Goal: Task Accomplishment & Management: Complete application form

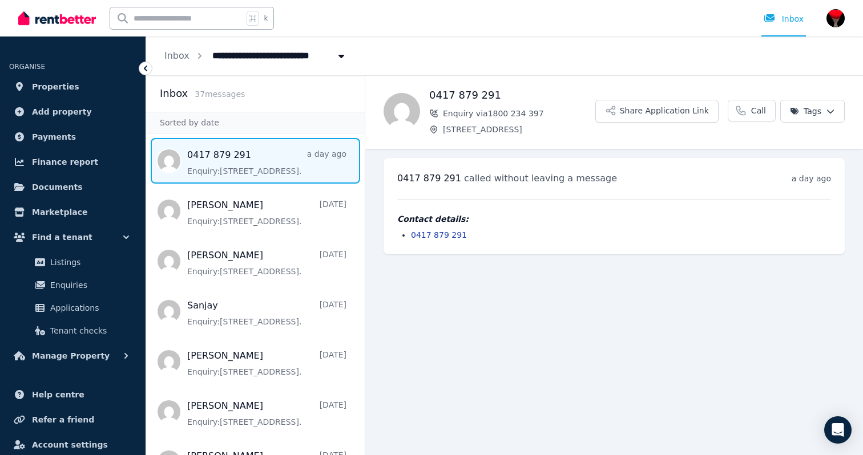
click at [254, 165] on span "Message list" at bounding box center [255, 161] width 219 height 46
click at [74, 311] on span "Applications" at bounding box center [88, 308] width 77 height 14
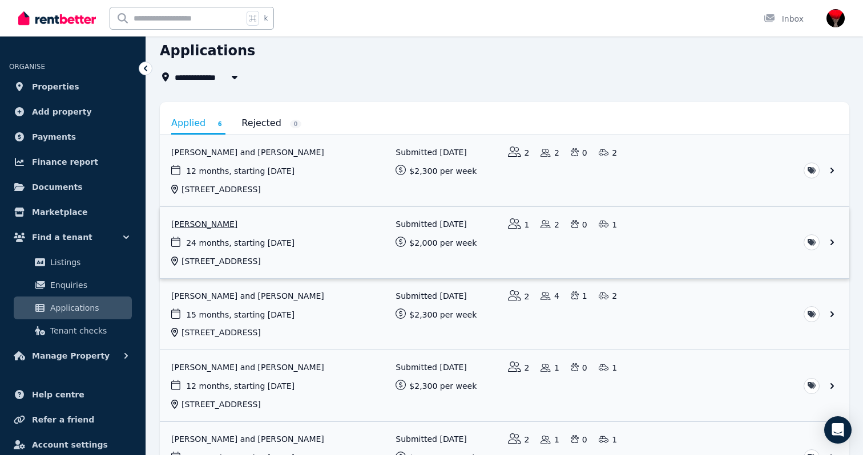
scroll to position [50, 0]
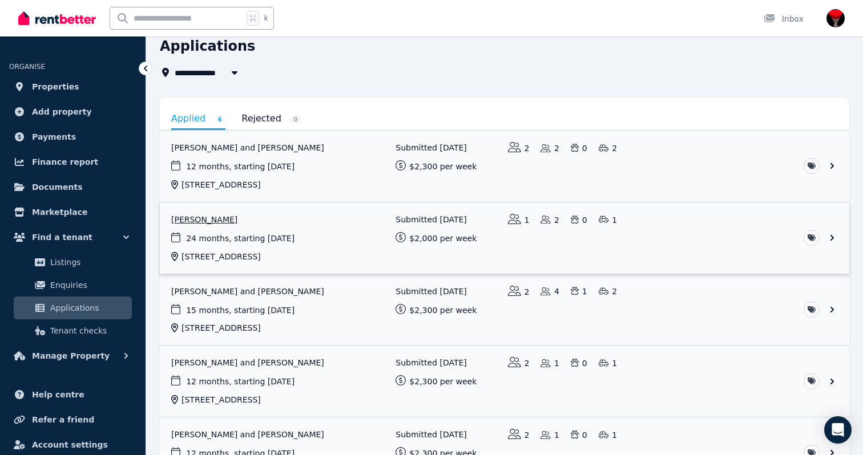
click at [834, 237] on link "View application: Miguel Garcia Flores" at bounding box center [504, 238] width 689 height 71
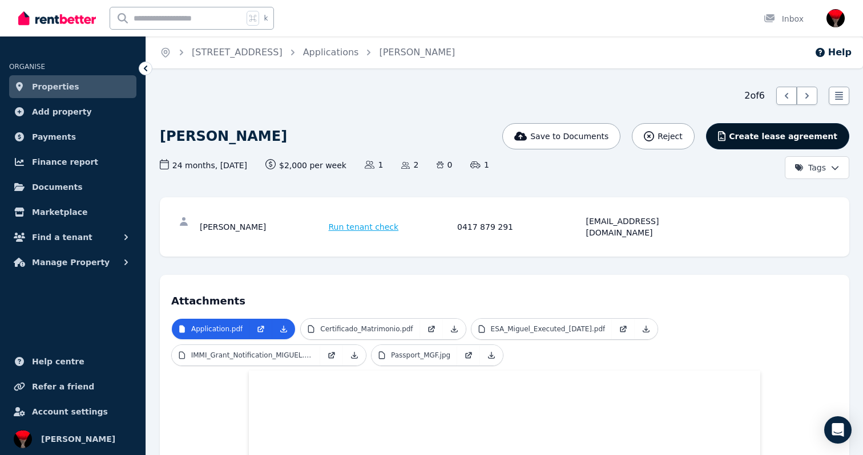
click at [759, 134] on span "Create lease agreement" at bounding box center [783, 136] width 108 height 11
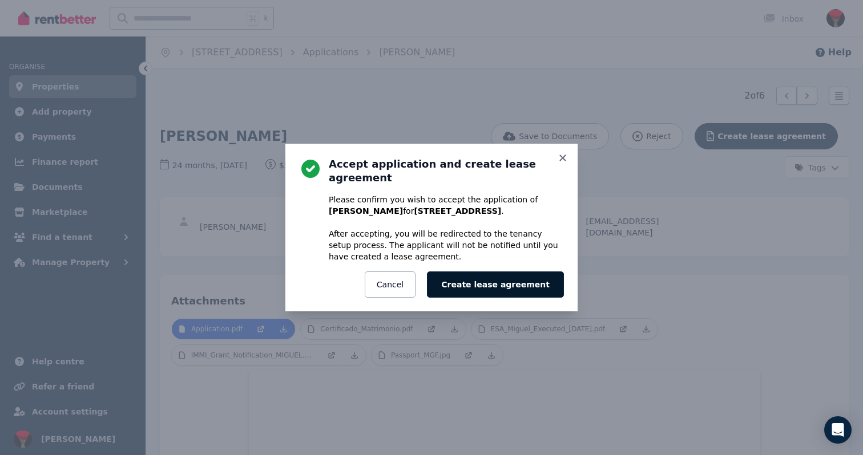
click at [504, 274] on button "Create lease agreement" at bounding box center [495, 285] width 137 height 26
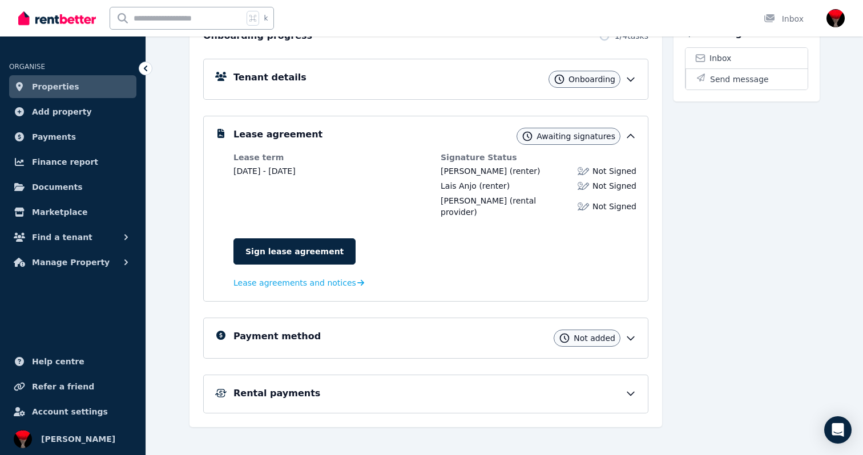
scroll to position [149, 0]
click at [312, 278] on span "Lease agreements and notices" at bounding box center [294, 283] width 123 height 11
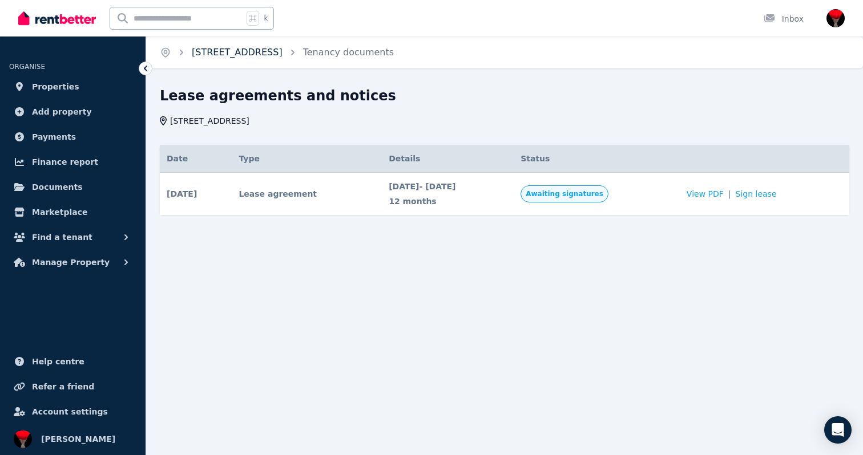
click at [282, 51] on link "[STREET_ADDRESS]" at bounding box center [237, 52] width 91 height 11
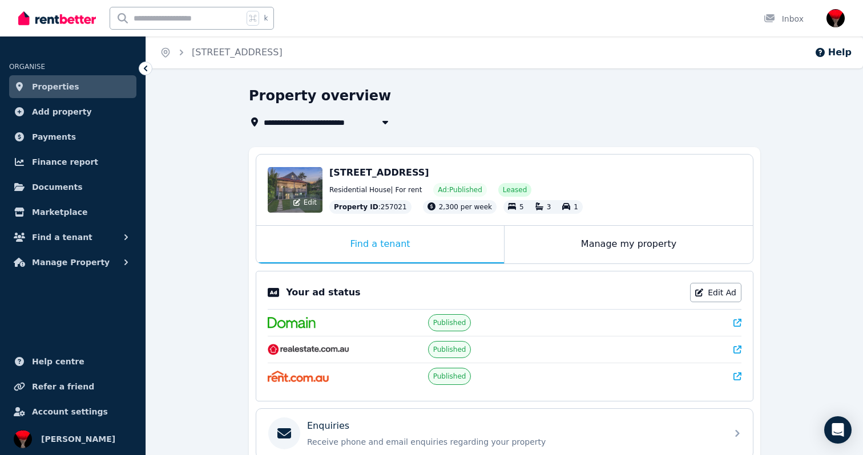
click at [301, 174] on div "Edit" at bounding box center [295, 190] width 55 height 46
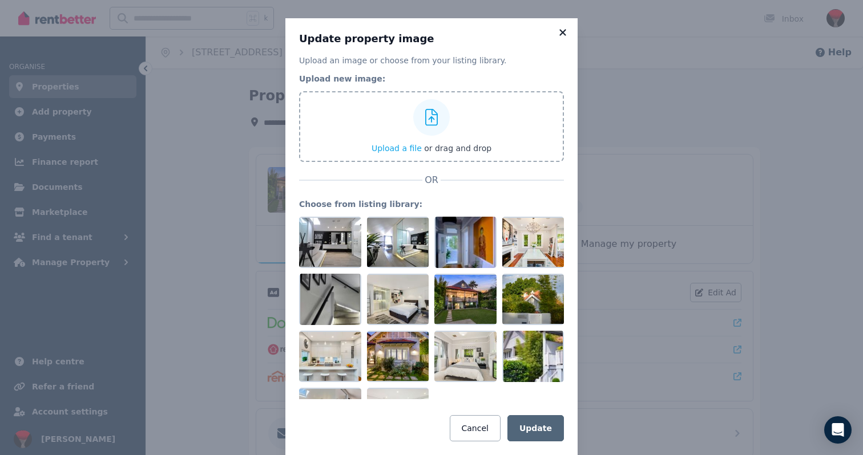
click at [564, 33] on icon at bounding box center [562, 32] width 11 height 10
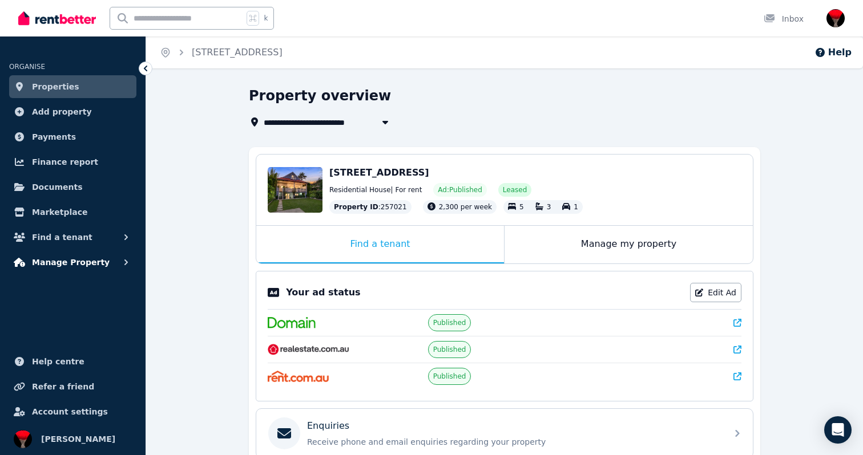
click at [76, 265] on span "Manage Property" at bounding box center [71, 263] width 78 height 14
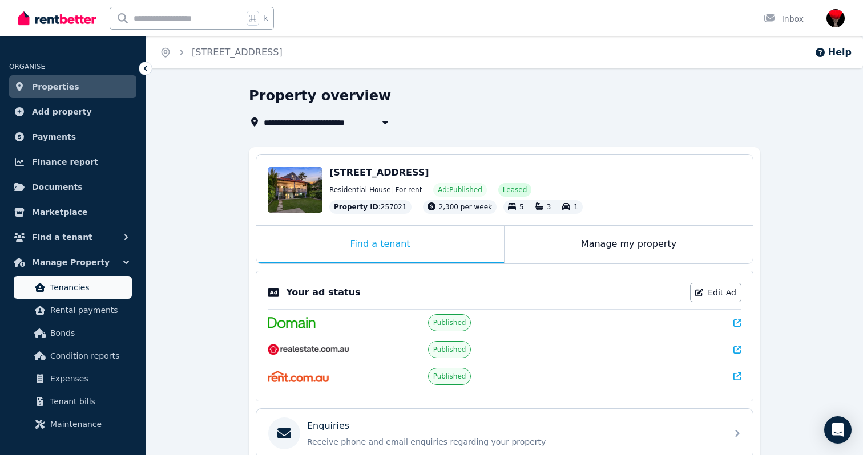
click at [79, 285] on span "Tenancies" at bounding box center [88, 288] width 77 height 14
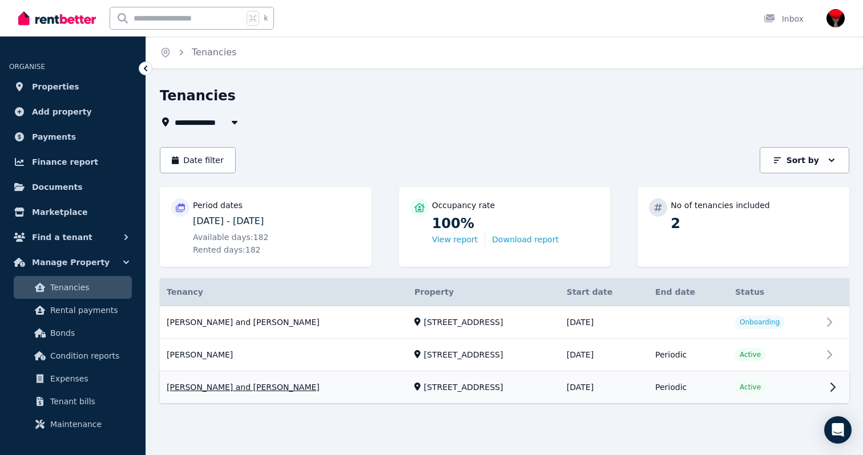
click at [253, 372] on link "View property details" at bounding box center [504, 388] width 689 height 32
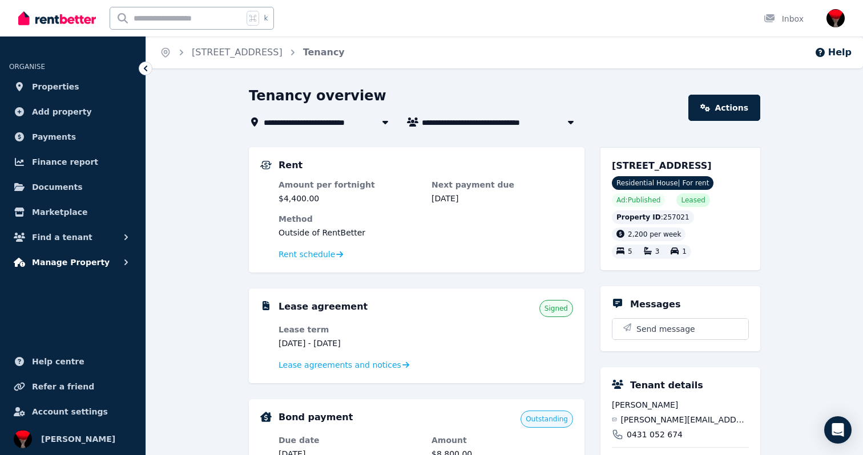
click at [65, 258] on span "Manage Property" at bounding box center [71, 263] width 78 height 14
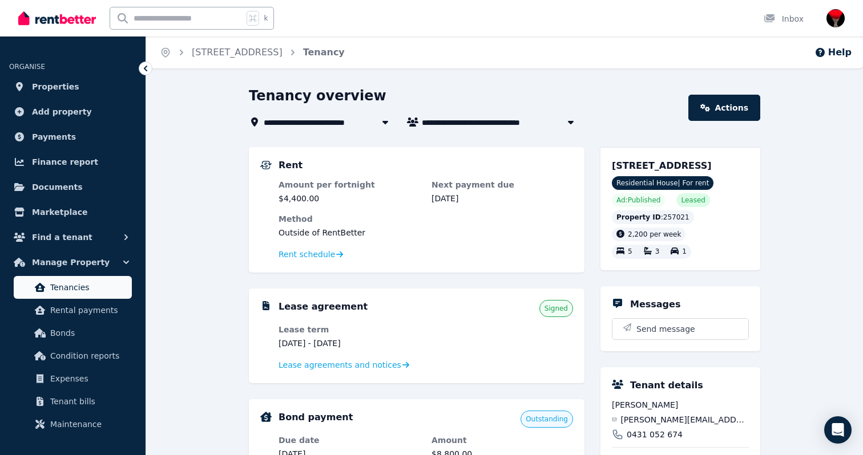
click at [64, 292] on span "Tenancies" at bounding box center [88, 288] width 77 height 14
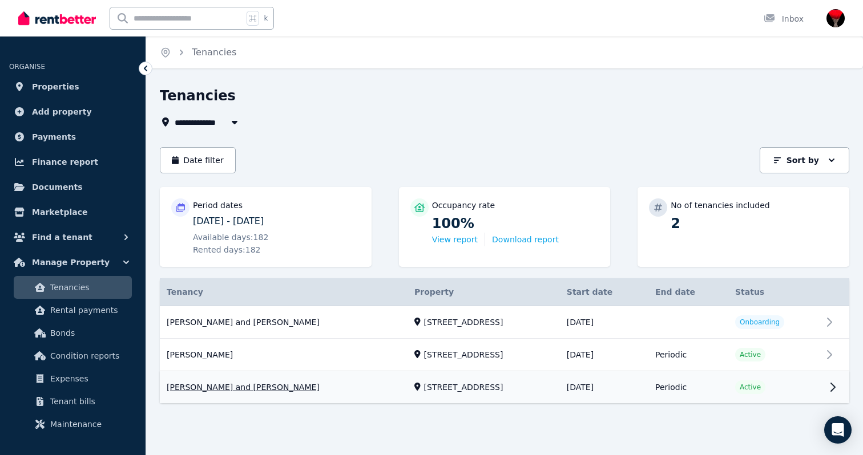
click at [832, 372] on link "View property details" at bounding box center [504, 388] width 689 height 32
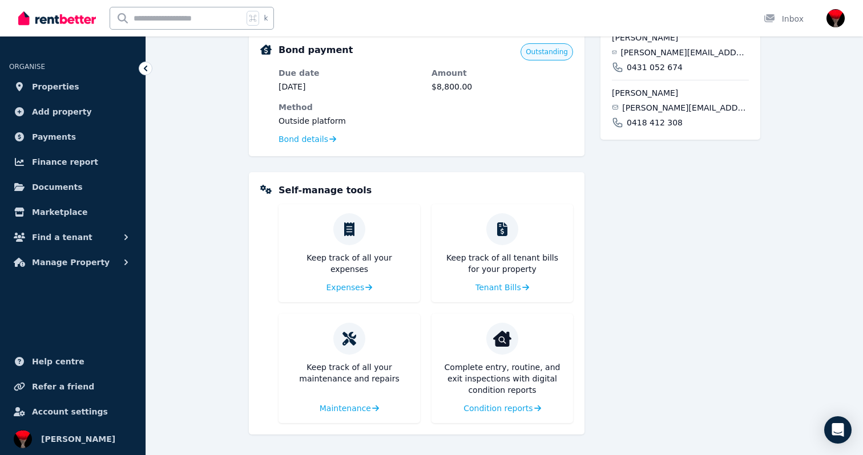
scroll to position [367, 0]
click at [52, 81] on span "Properties" at bounding box center [55, 87] width 47 height 14
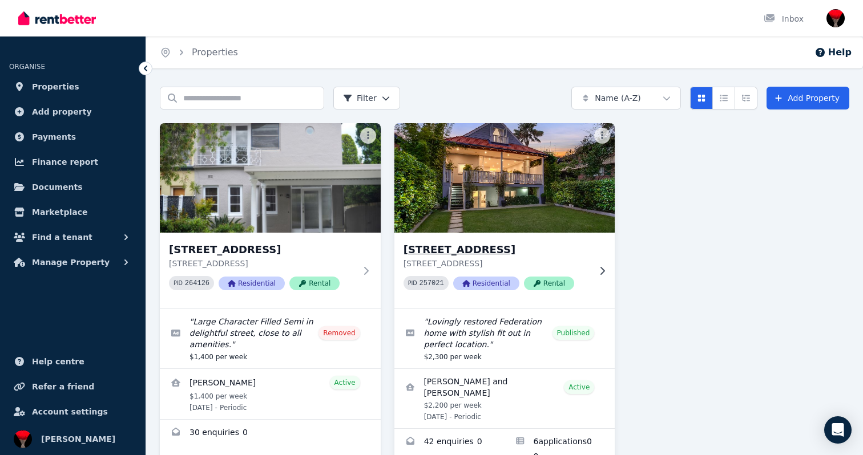
click at [497, 173] on img at bounding box center [505, 177] width 232 height 115
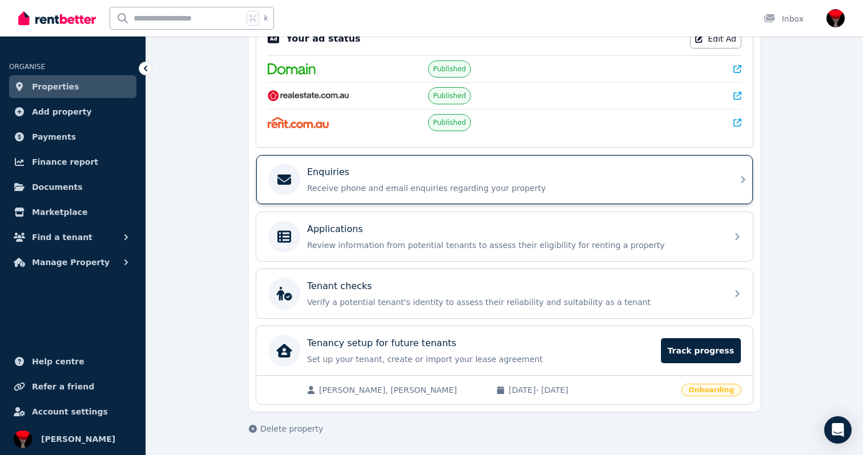
scroll to position [254, 0]
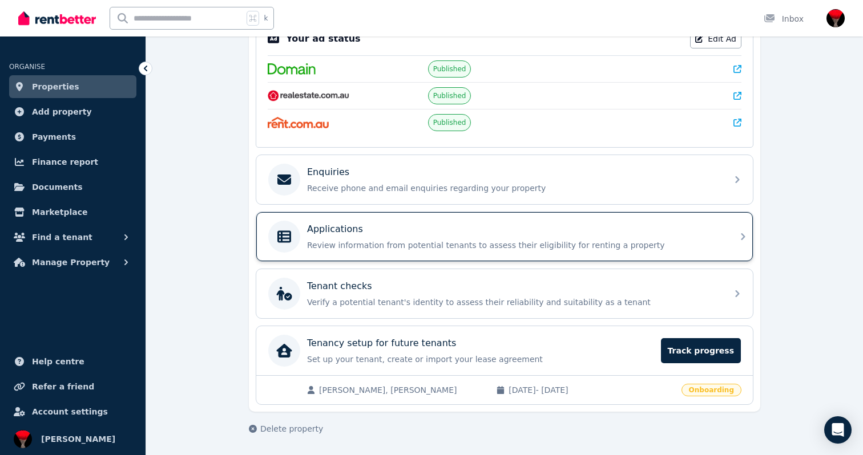
click at [327, 224] on p "Applications" at bounding box center [335, 230] width 56 height 14
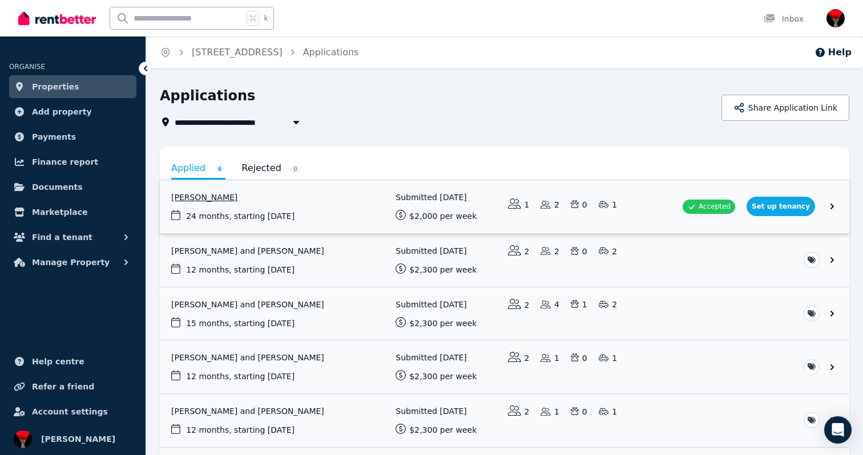
click at [718, 204] on link "View application: Miguel Garcia Flores" at bounding box center [504, 206] width 689 height 53
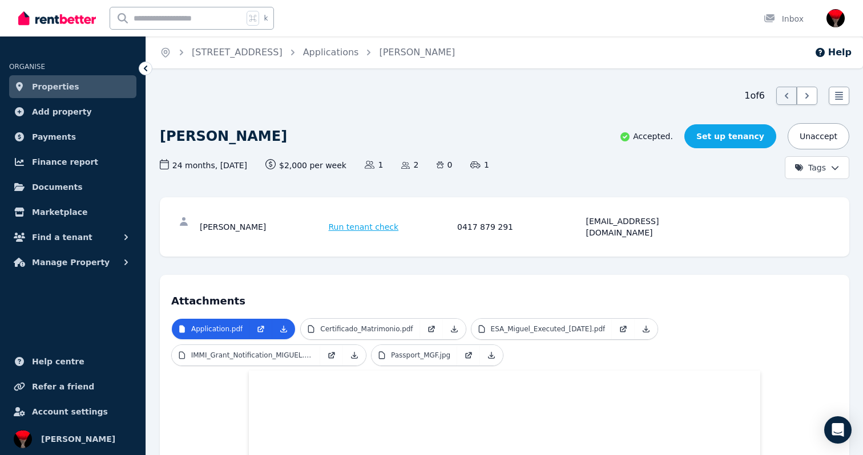
click at [745, 131] on link "Set up tenancy" at bounding box center [730, 136] width 92 height 24
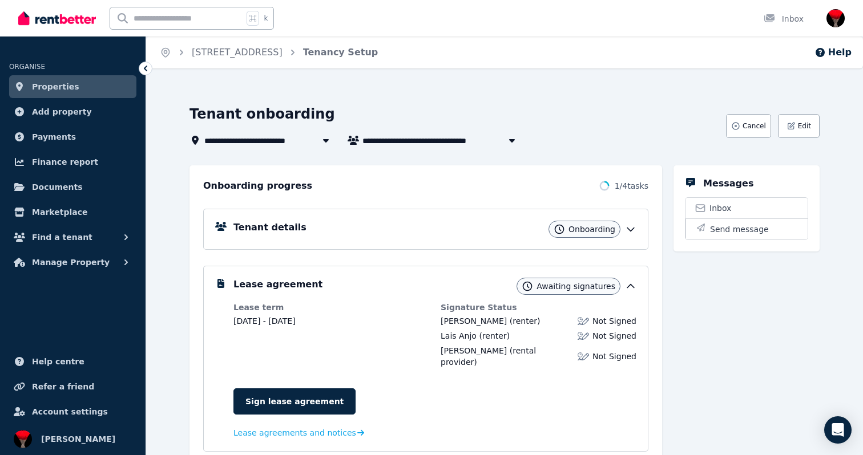
click at [590, 231] on span "Onboarding" at bounding box center [591, 229] width 47 height 11
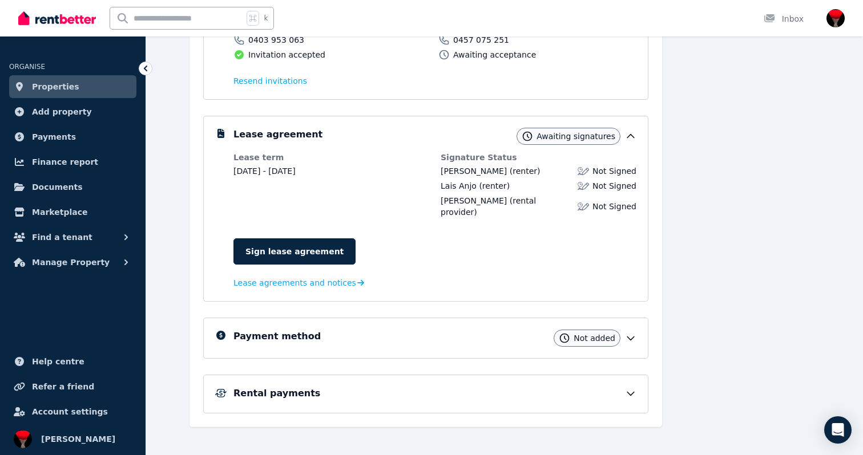
scroll to position [240, 0]
click at [286, 239] on link "Sign lease agreement" at bounding box center [294, 252] width 122 height 26
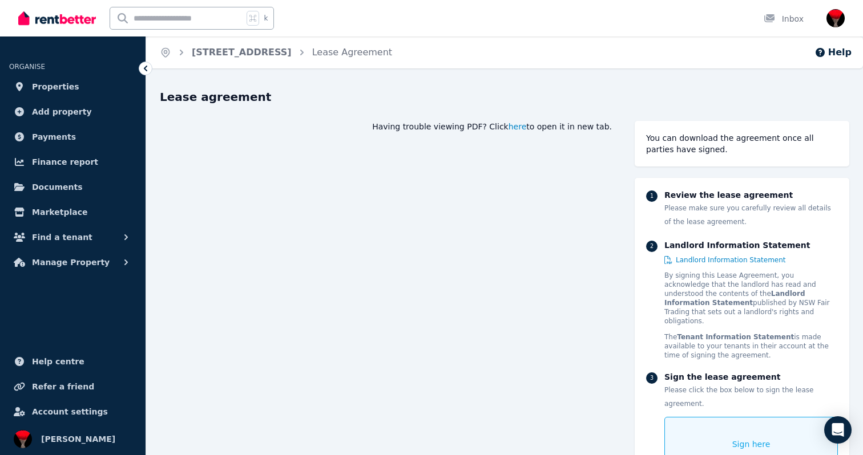
click at [527, 128] on span "here" at bounding box center [517, 126] width 18 height 11
click at [842, 56] on button "Help" at bounding box center [832, 53] width 37 height 14
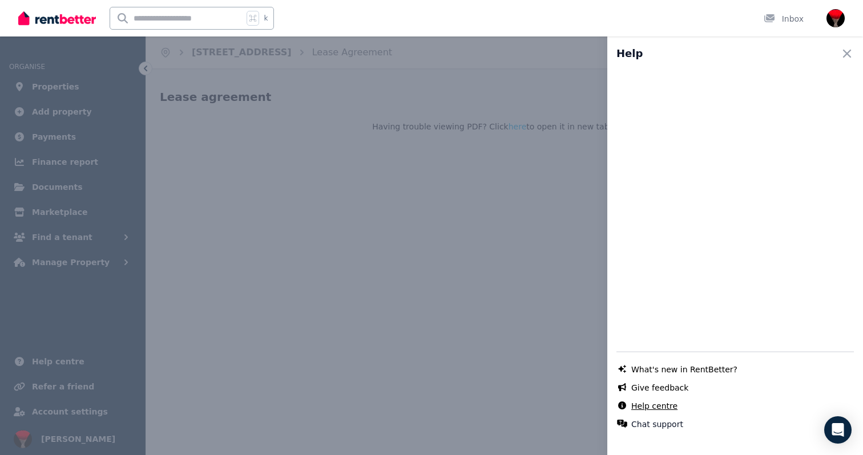
click at [664, 407] on link "Help centre" at bounding box center [654, 406] width 46 height 11
click at [848, 50] on icon "button" at bounding box center [847, 54] width 14 height 14
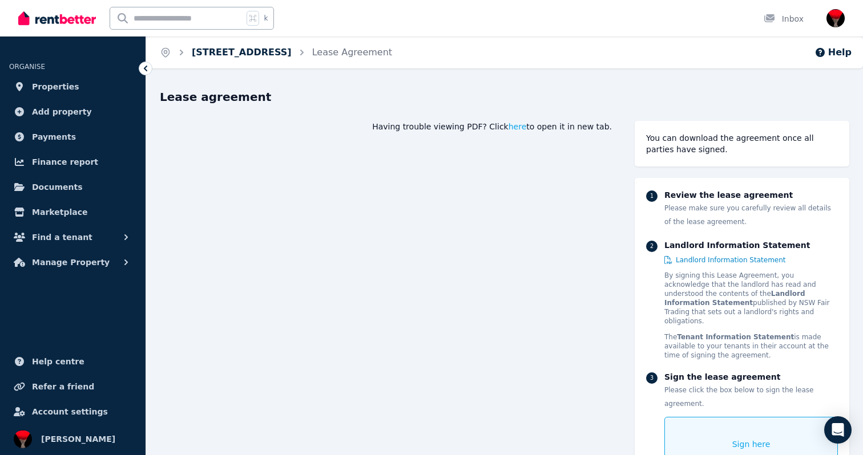
click at [269, 51] on link "[STREET_ADDRESS]" at bounding box center [242, 52] width 100 height 11
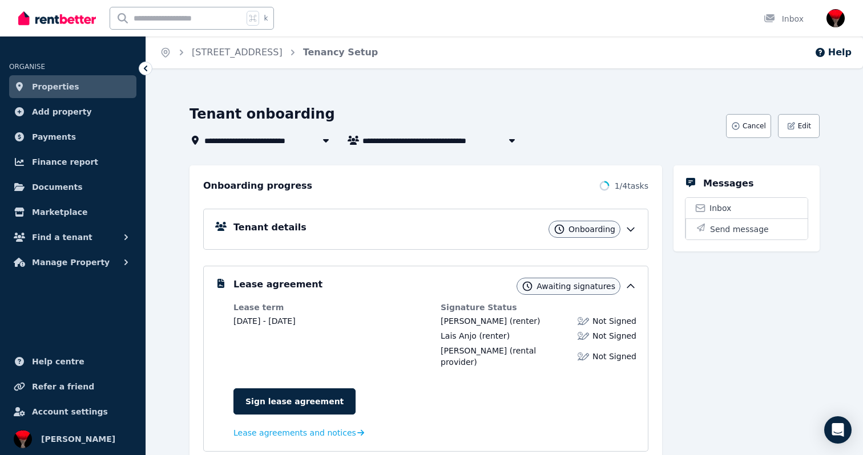
click at [592, 224] on span "Onboarding" at bounding box center [591, 229] width 47 height 11
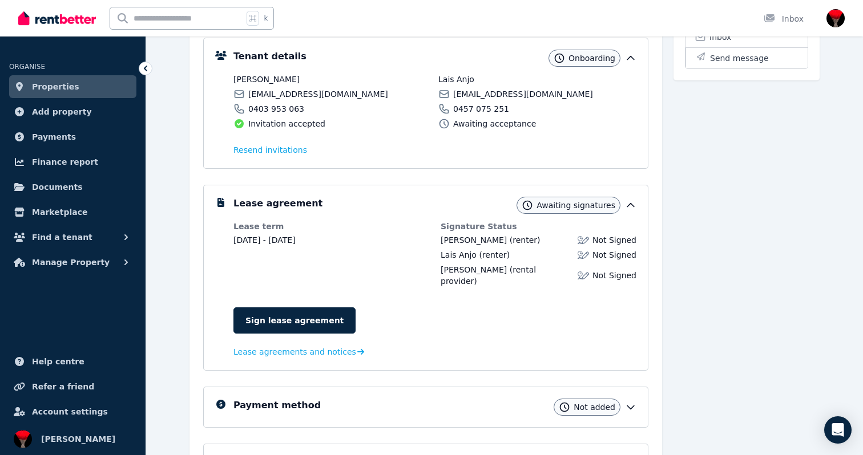
scroll to position [182, 0]
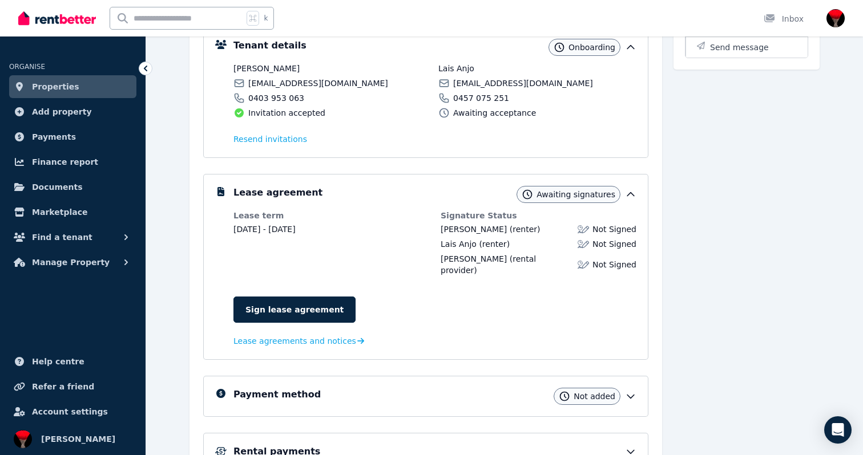
click at [593, 195] on span "Awaiting signatures" at bounding box center [575, 194] width 79 height 11
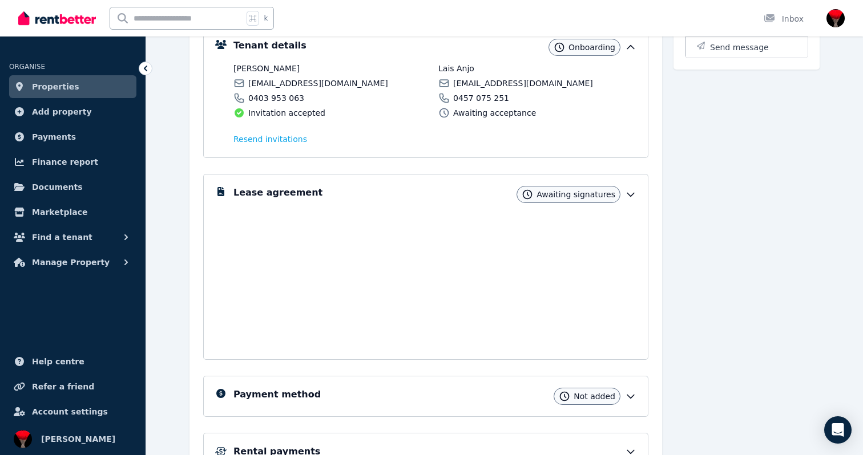
scroll to position [106, 0]
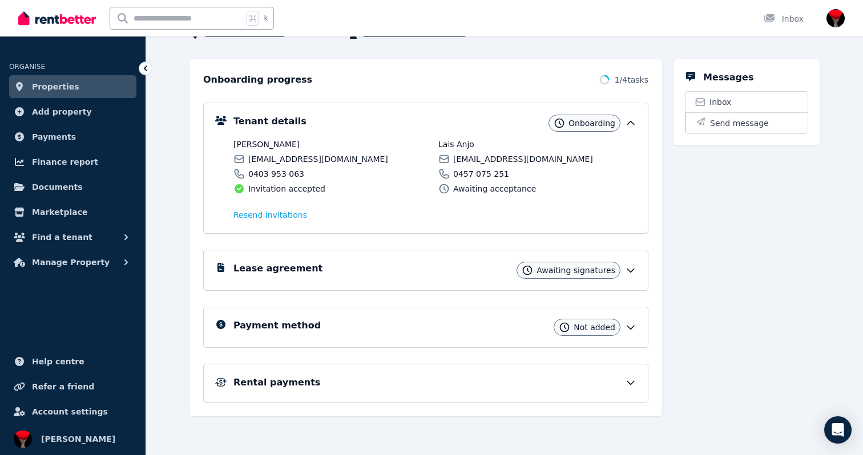
click at [563, 267] on span "Awaiting signatures" at bounding box center [575, 270] width 79 height 11
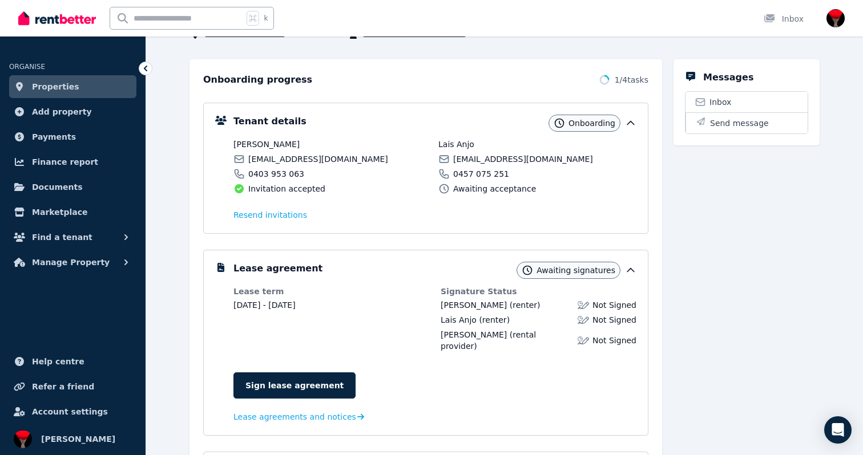
click at [277, 273] on h5 "Lease agreement" at bounding box center [277, 269] width 89 height 14
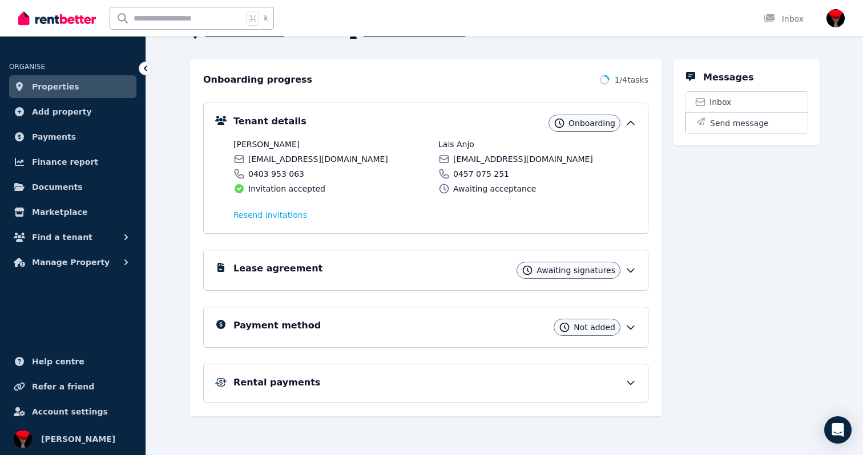
click at [277, 273] on h5 "Lease agreement" at bounding box center [277, 269] width 89 height 14
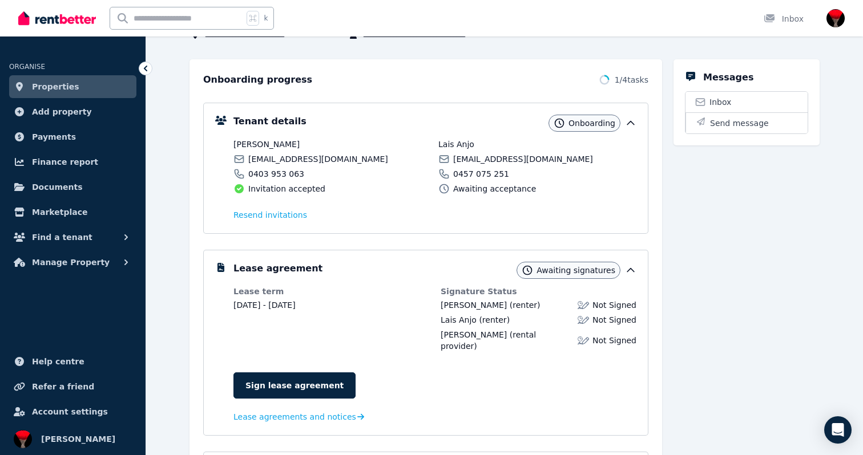
click at [258, 304] on dd "[DATE] - [DATE]" at bounding box center [331, 305] width 196 height 11
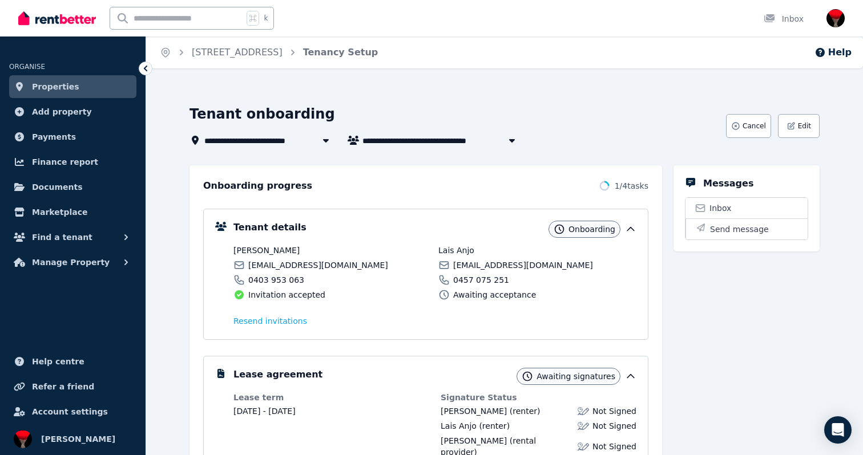
scroll to position [0, 0]
click at [758, 126] on span "Cancel" at bounding box center [753, 126] width 23 height 9
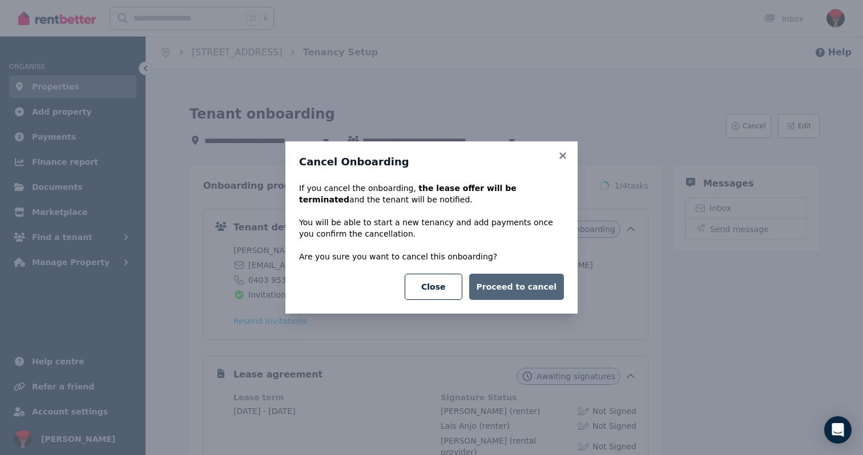
click at [544, 284] on button "Proceed to cancel" at bounding box center [516, 287] width 95 height 26
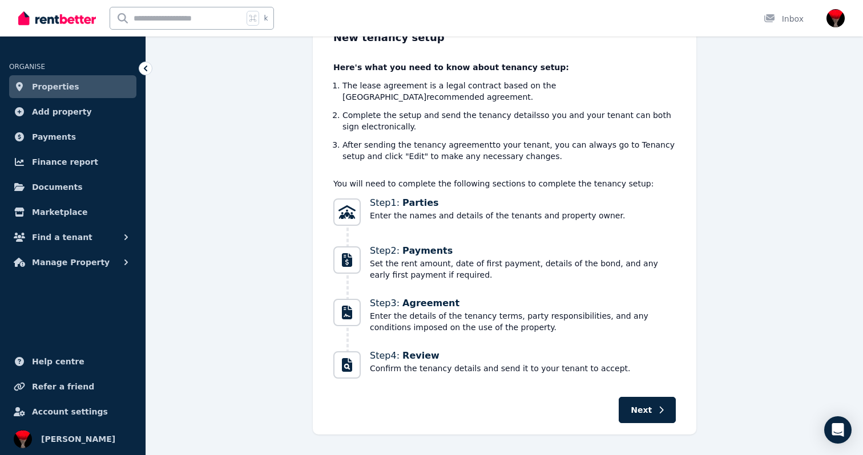
scroll to position [176, 0]
click at [651, 404] on span "Next" at bounding box center [640, 409] width 21 height 11
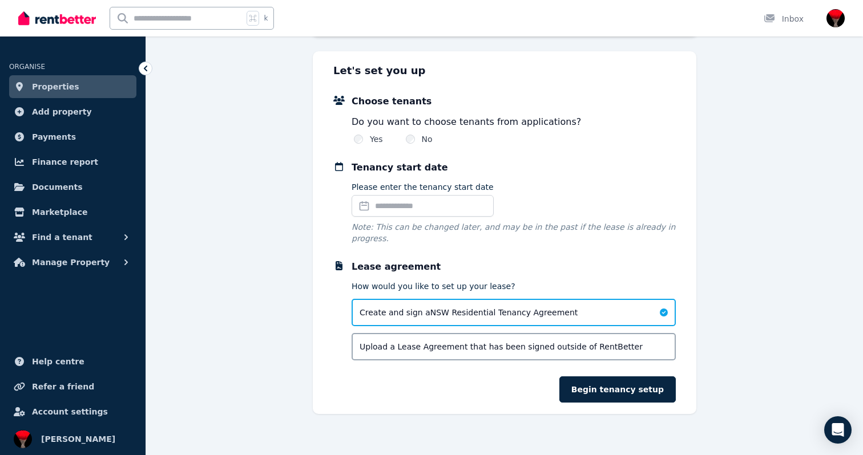
scroll to position [103, 0]
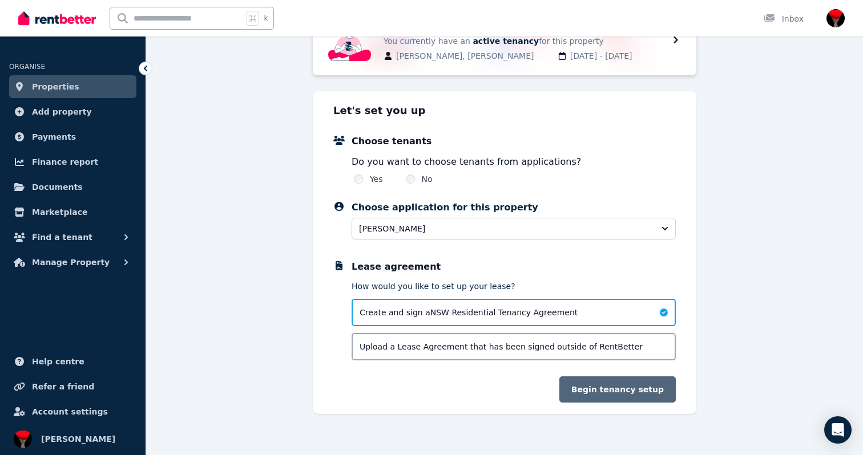
click at [614, 388] on button "Begin tenancy setup" at bounding box center [617, 390] width 116 height 26
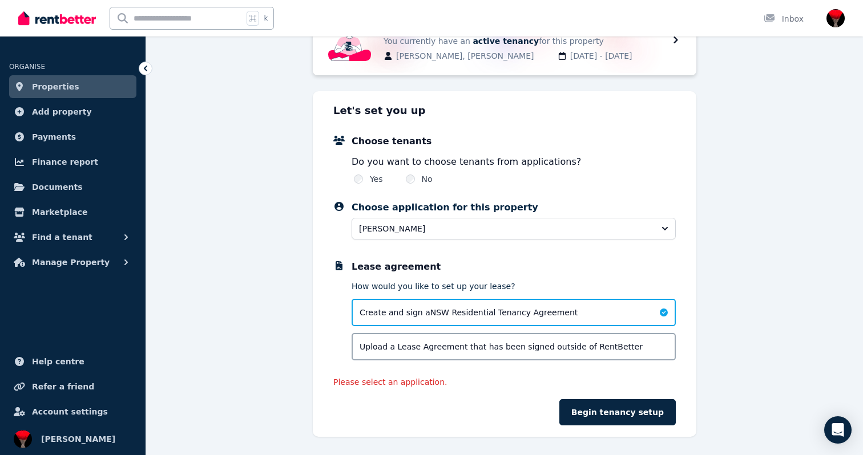
click at [418, 305] on div "Create and sign a NSW Residential Tenancy Agreement" at bounding box center [513, 312] width 324 height 27
click at [620, 407] on button "Begin tenancy setup" at bounding box center [617, 412] width 116 height 26
click at [624, 418] on button "Begin tenancy setup" at bounding box center [617, 412] width 116 height 26
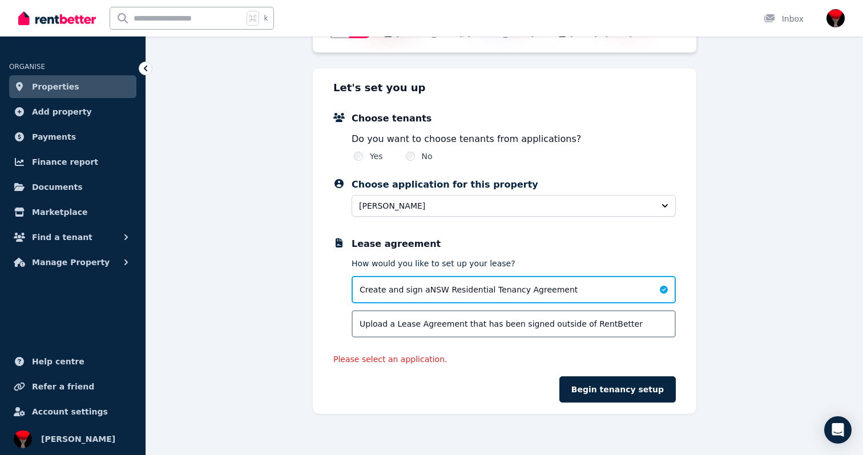
scroll to position [126, 0]
click at [428, 203] on span "[PERSON_NAME]" at bounding box center [505, 205] width 293 height 11
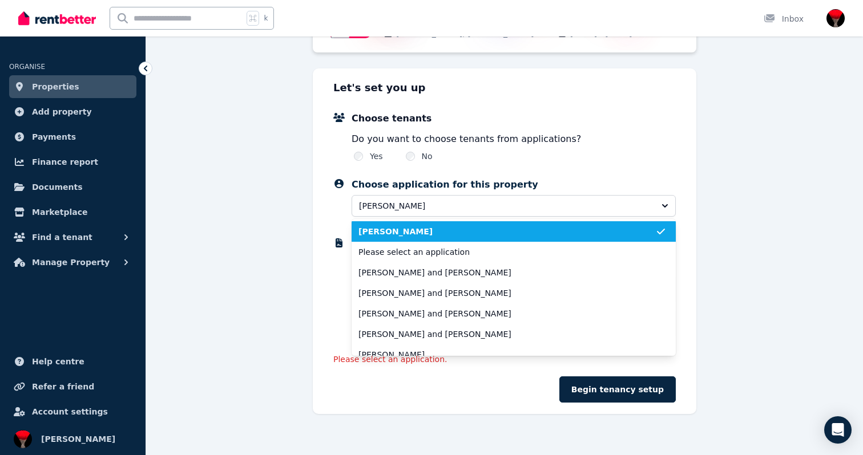
click at [395, 230] on span "[PERSON_NAME]" at bounding box center [506, 231] width 297 height 11
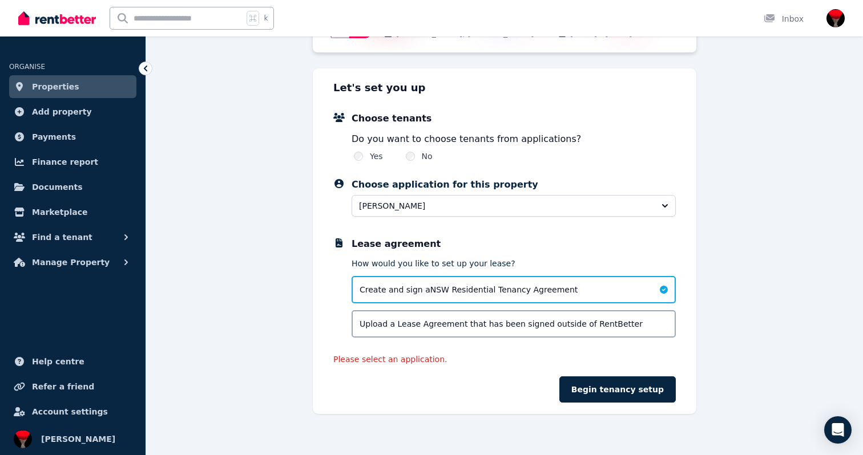
click at [439, 290] on span "Create and sign a NSW Residential Tenancy Agreement" at bounding box center [468, 289] width 218 height 11
click at [633, 392] on button "Begin tenancy setup" at bounding box center [617, 390] width 116 height 26
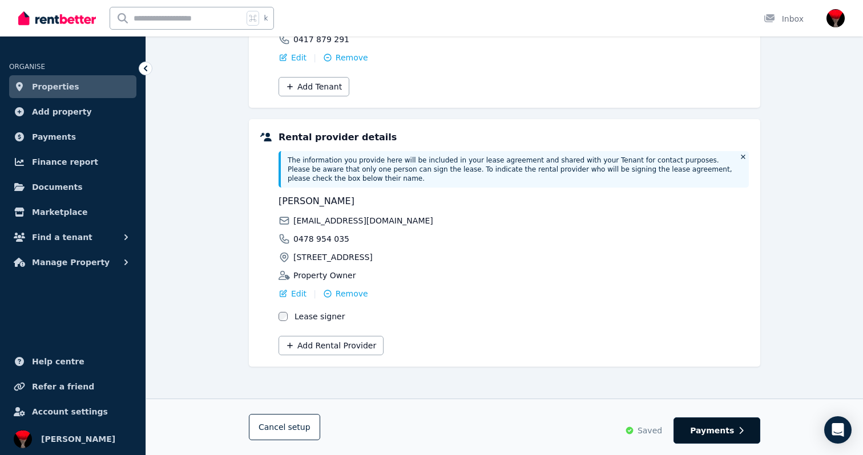
scroll to position [217, 0]
click at [709, 432] on span "Payments" at bounding box center [712, 430] width 44 height 11
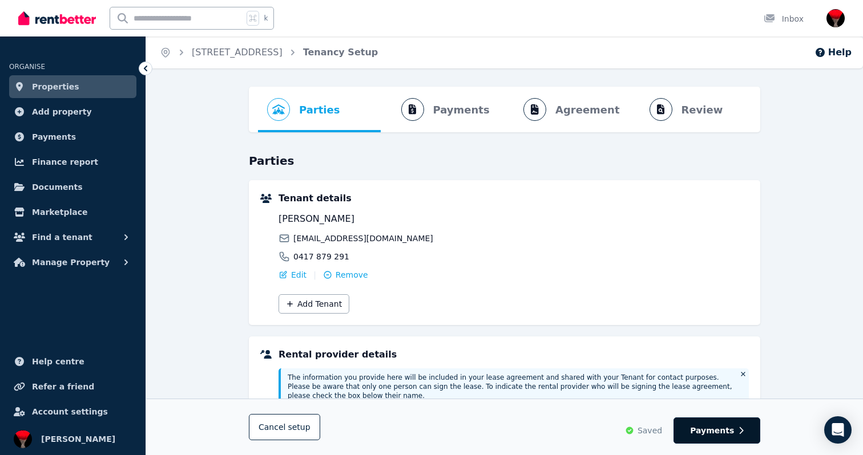
select select "**********"
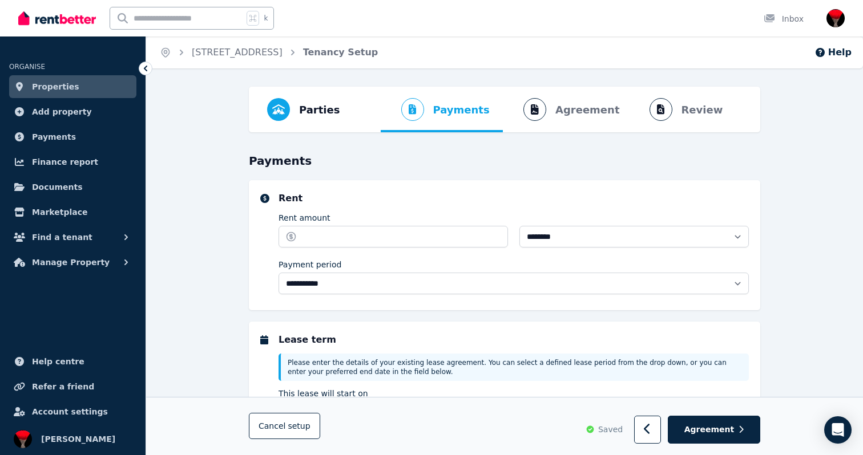
select select "**********"
click at [319, 242] on input "Rent amount" at bounding box center [392, 237] width 229 height 22
type input "****"
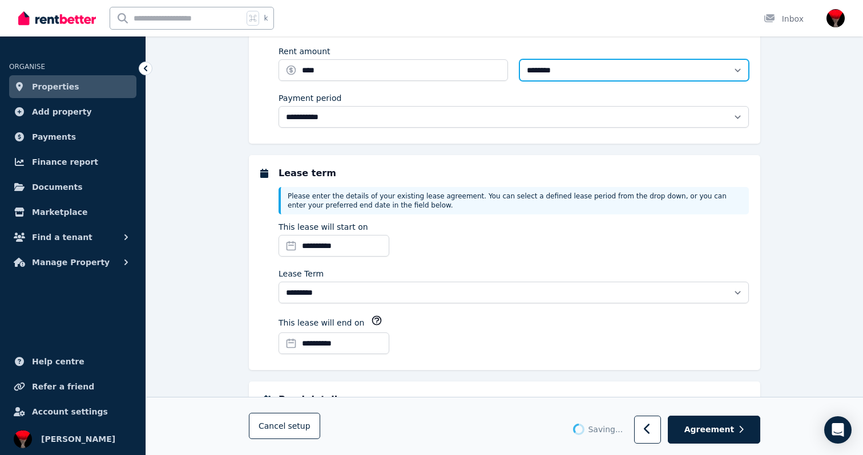
scroll to position [192, 0]
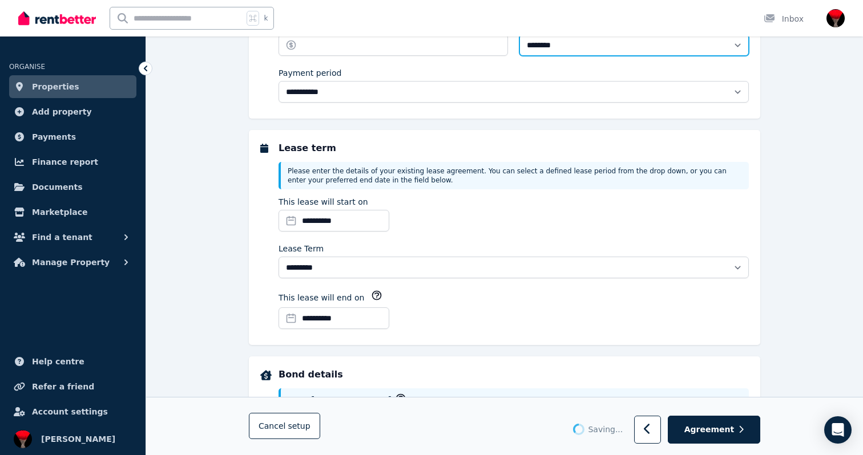
type input "*******"
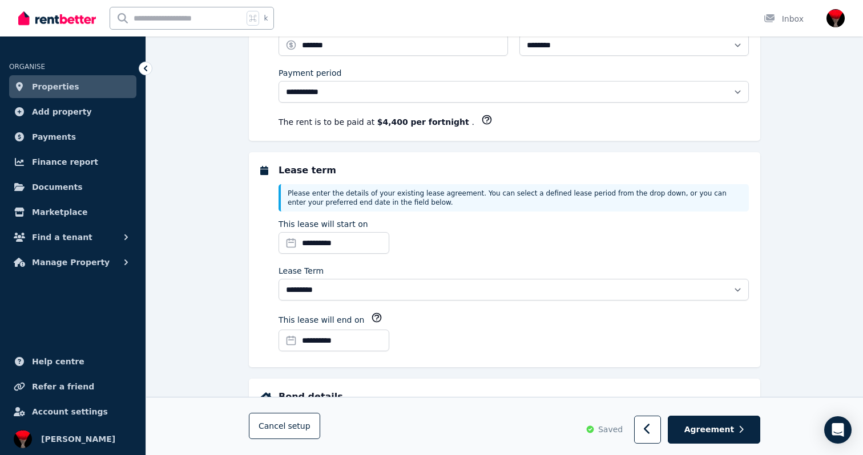
click at [308, 339] on input "**********" at bounding box center [333, 341] width 111 height 22
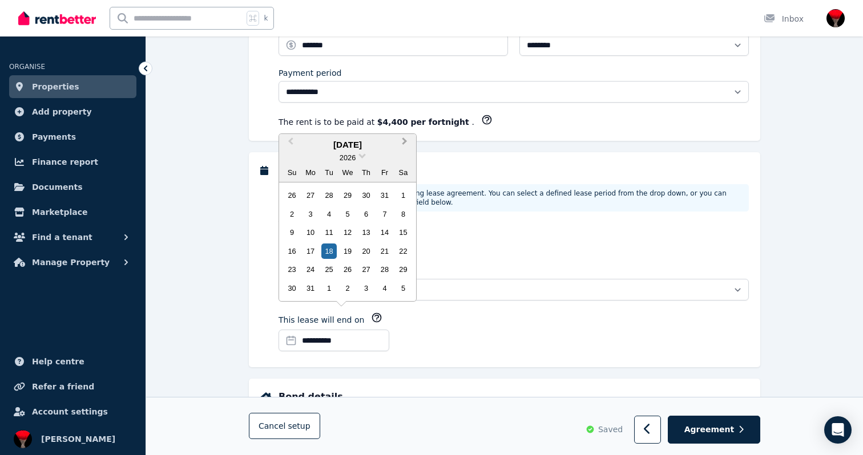
click at [403, 137] on button "Next Month" at bounding box center [406, 144] width 18 height 18
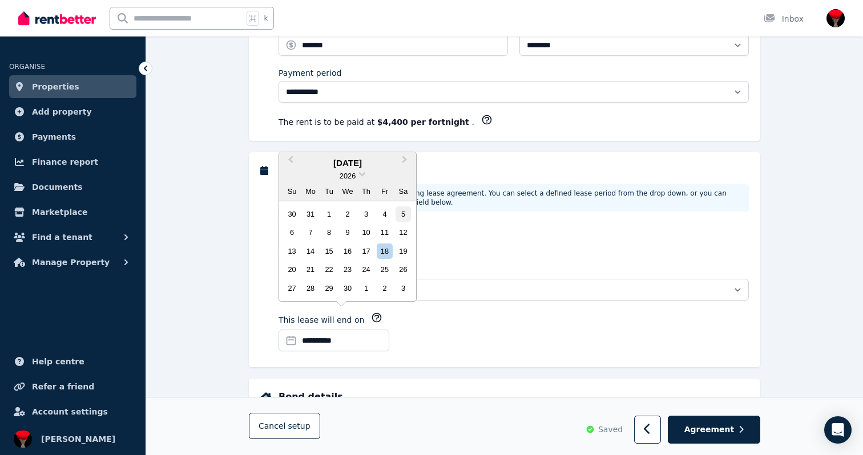
click at [404, 215] on div "5" at bounding box center [402, 214] width 15 height 15
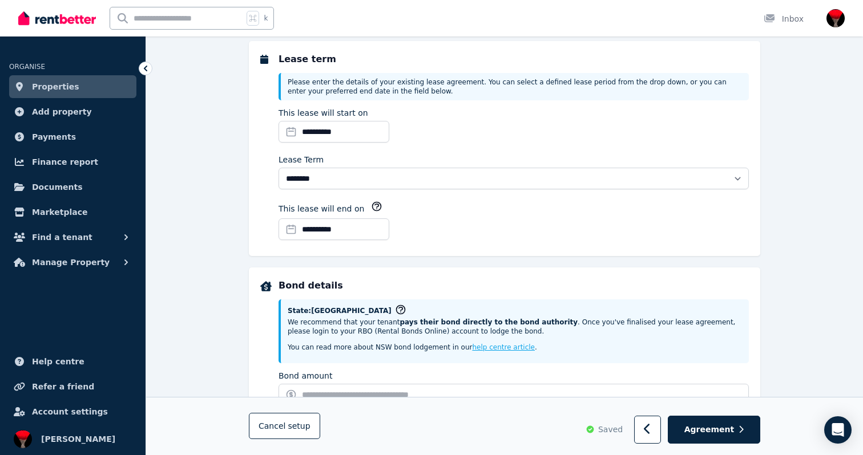
scroll to position [314, 0]
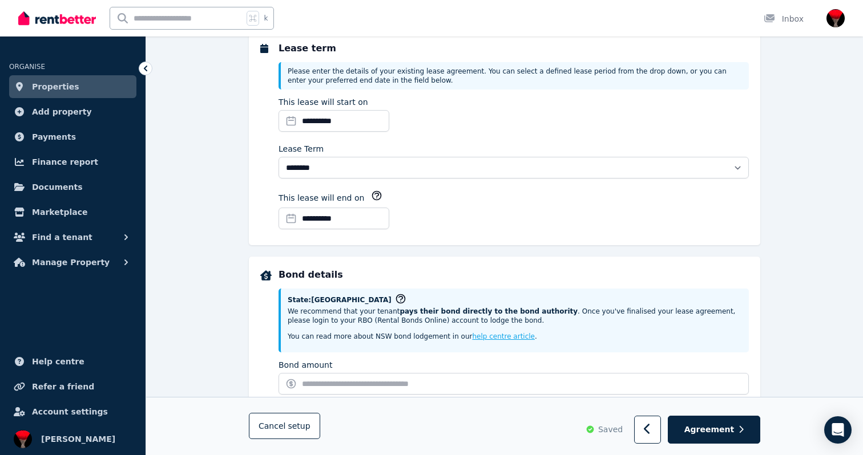
click at [322, 213] on input "**********" at bounding box center [333, 219] width 111 height 22
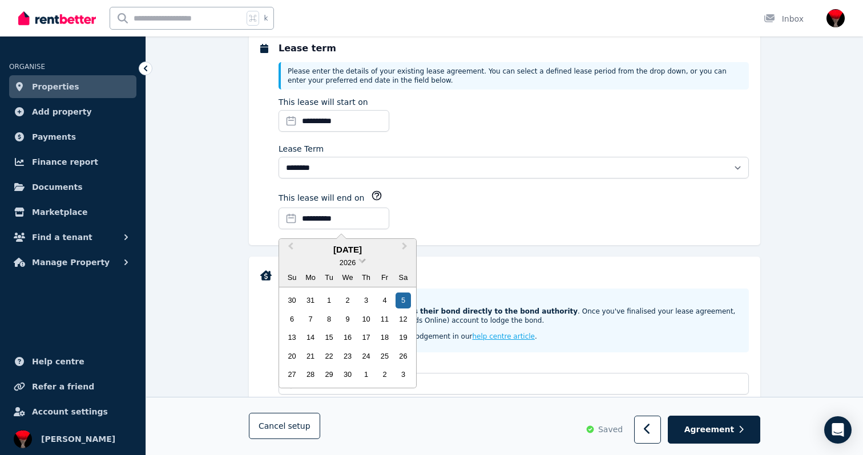
click at [362, 259] on span at bounding box center [361, 259] width 7 height 7
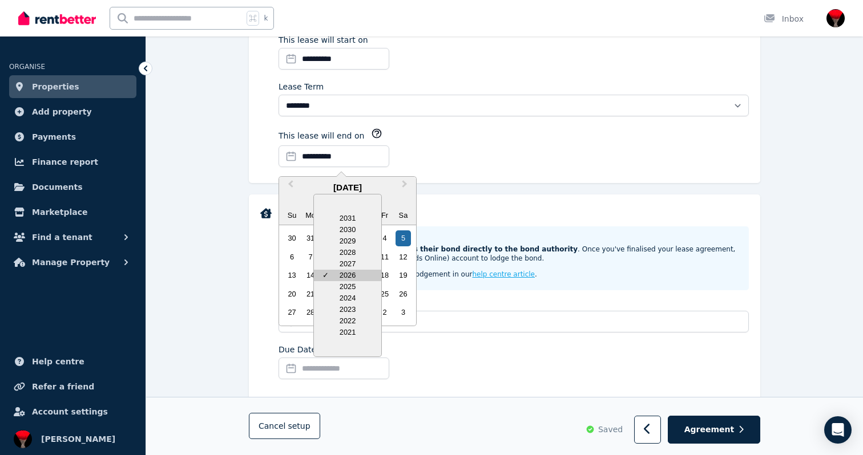
scroll to position [376, 0]
click at [351, 262] on div "2027" at bounding box center [347, 263] width 67 height 11
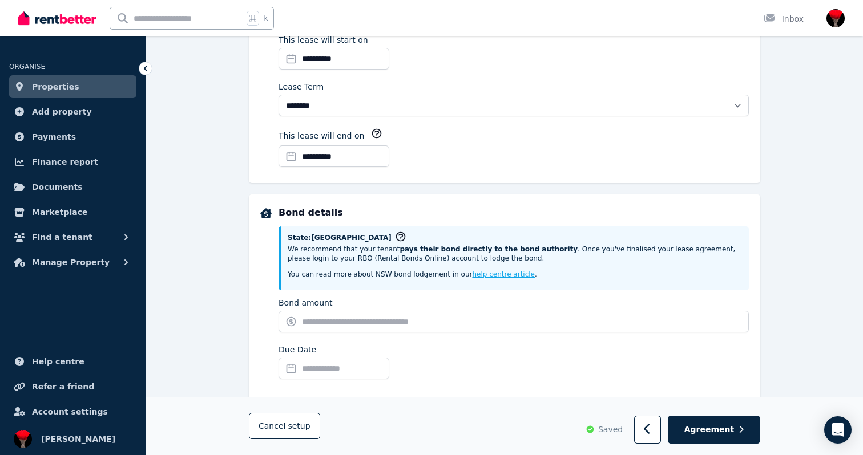
click at [504, 182] on fieldset "**********" at bounding box center [504, 405] width 511 height 1203
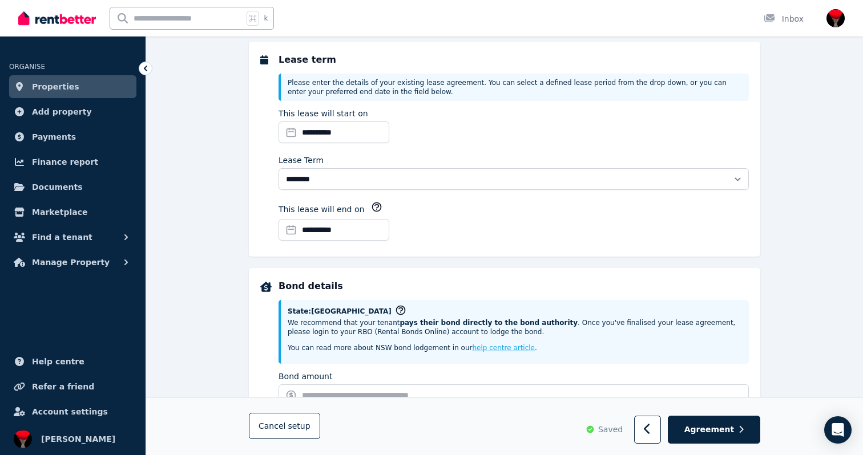
scroll to position [291, 0]
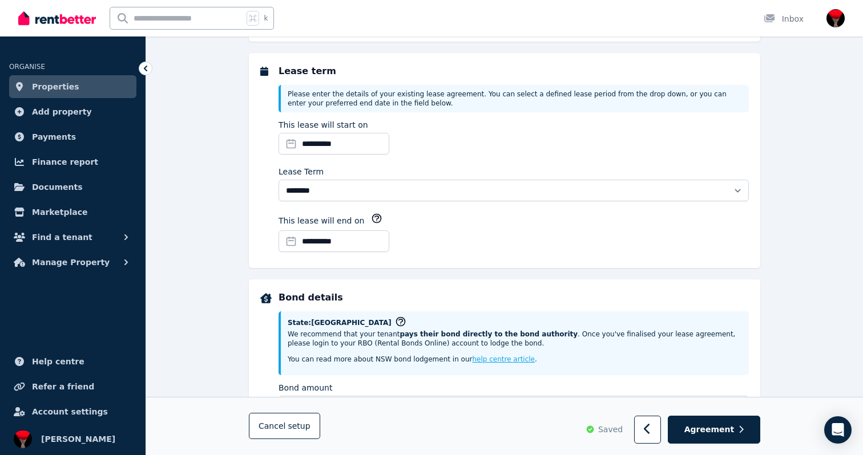
click at [365, 236] on input "**********" at bounding box center [333, 241] width 111 height 22
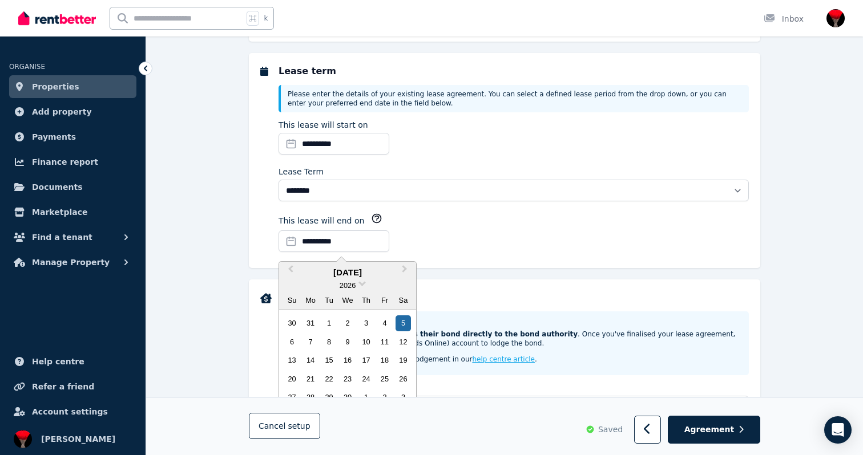
click at [358, 280] on div "2026" at bounding box center [347, 286] width 137 height 12
click at [361, 280] on span at bounding box center [361, 282] width 7 height 7
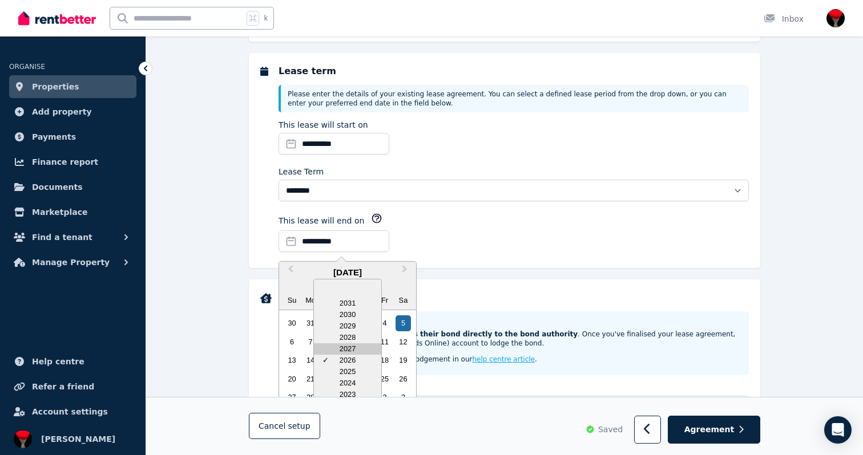
click at [355, 345] on div "2027" at bounding box center [347, 348] width 67 height 11
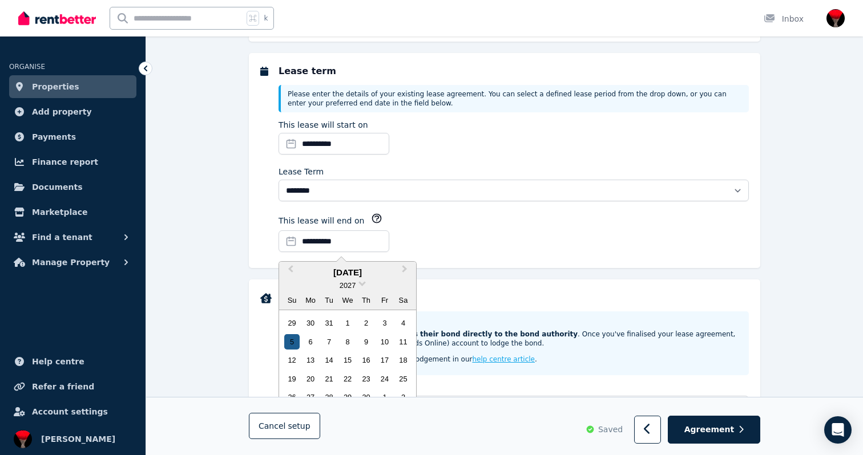
click at [291, 338] on div "5" at bounding box center [291, 341] width 15 height 15
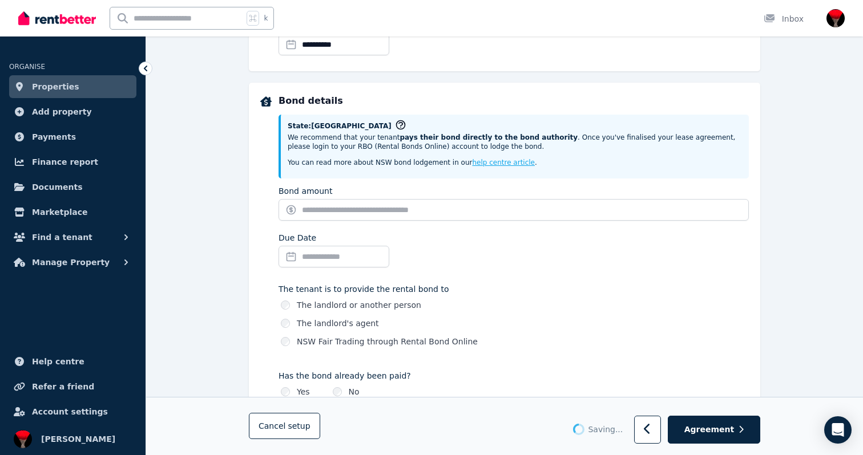
scroll to position [488, 0]
select select "**********"
click at [336, 257] on input "Due Date" at bounding box center [333, 257] width 111 height 22
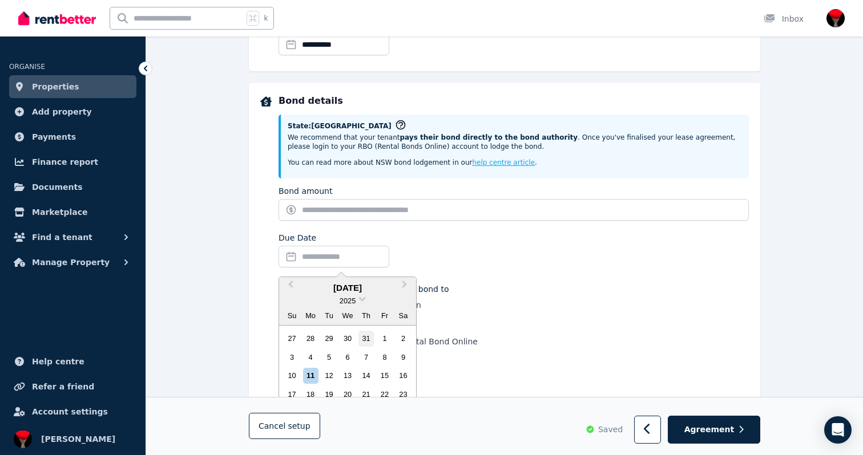
click at [365, 338] on div "31" at bounding box center [365, 338] width 15 height 15
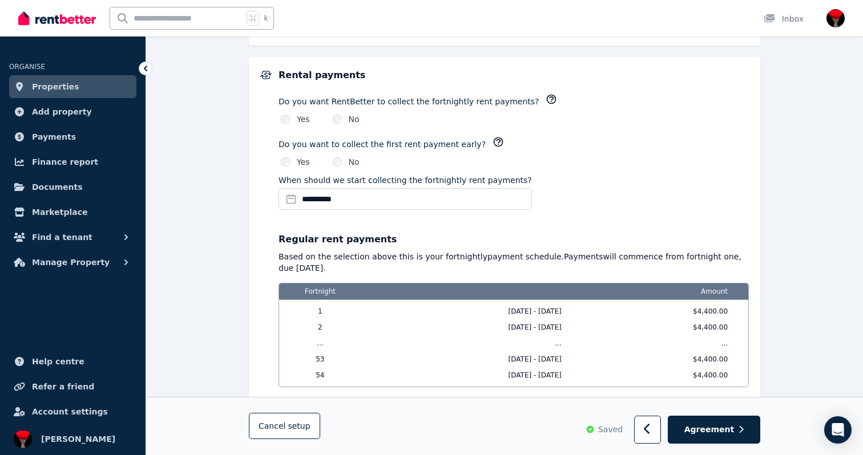
scroll to position [871, 0]
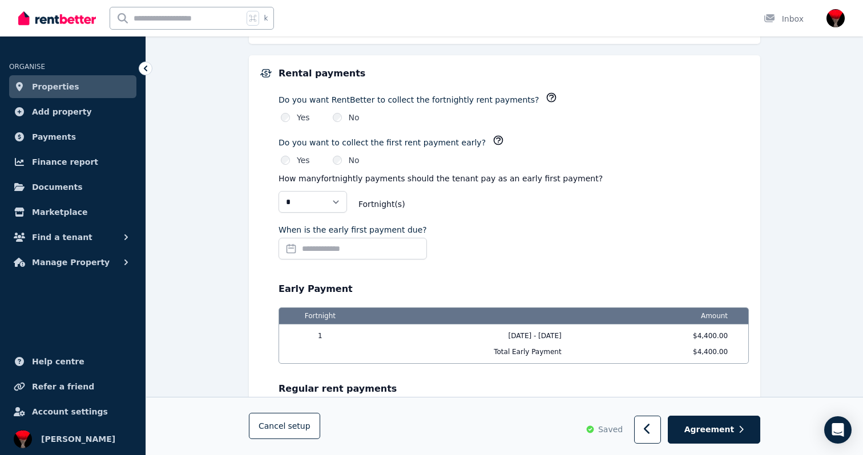
click at [314, 246] on input "When is the early first payment due?" at bounding box center [352, 249] width 148 height 22
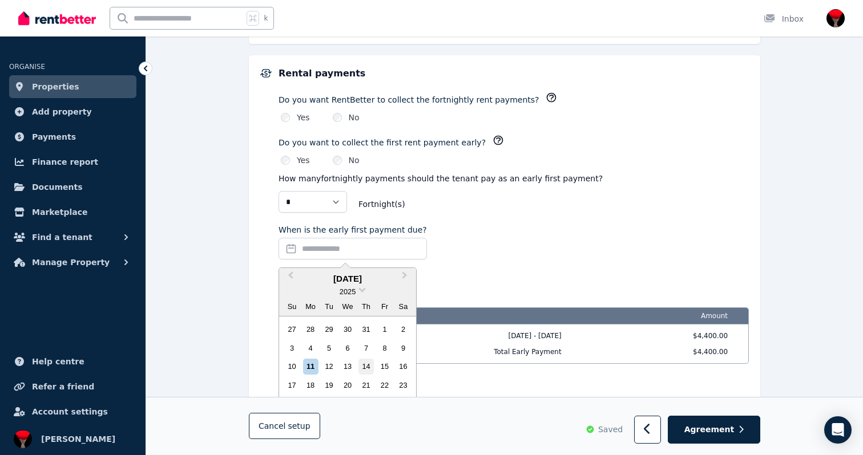
click at [363, 366] on div "14" at bounding box center [365, 366] width 15 height 15
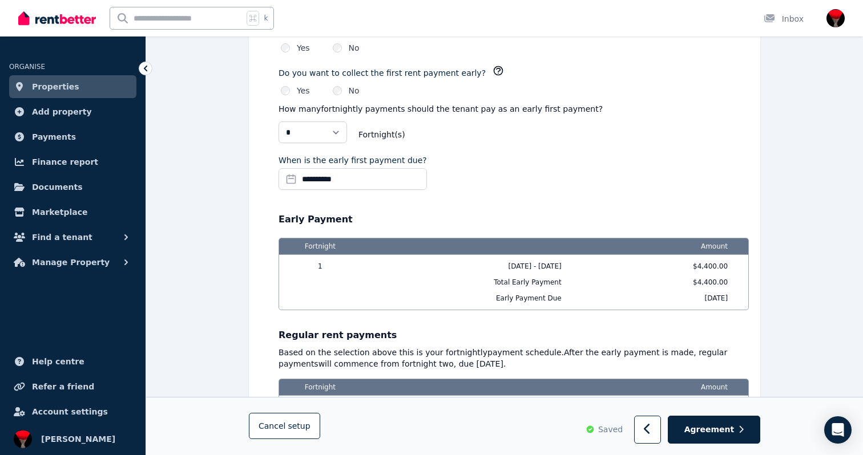
scroll to position [927, 0]
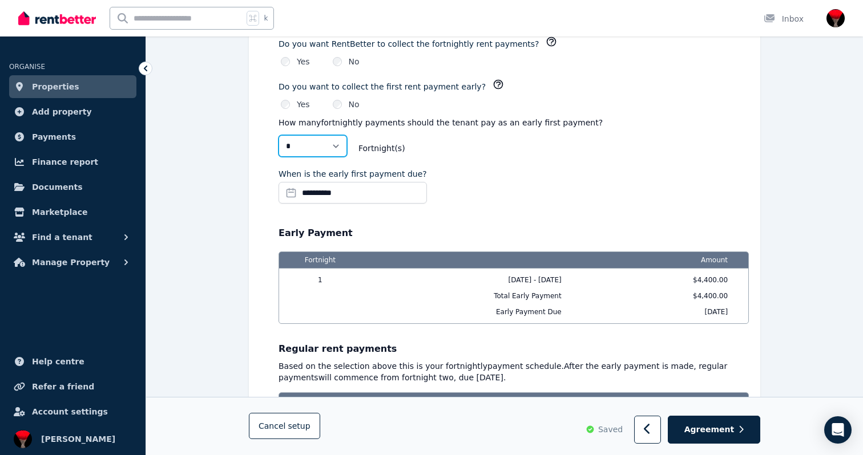
click at [334, 141] on select "* *" at bounding box center [312, 146] width 68 height 22
select select "*"
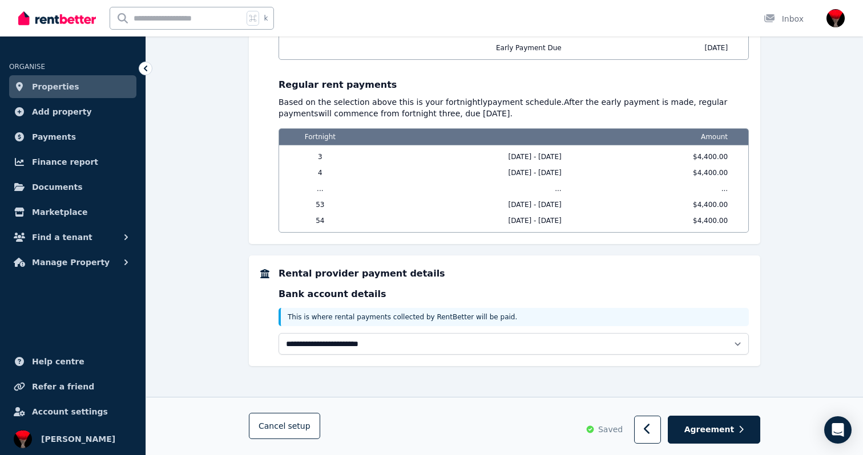
scroll to position [1206, 0]
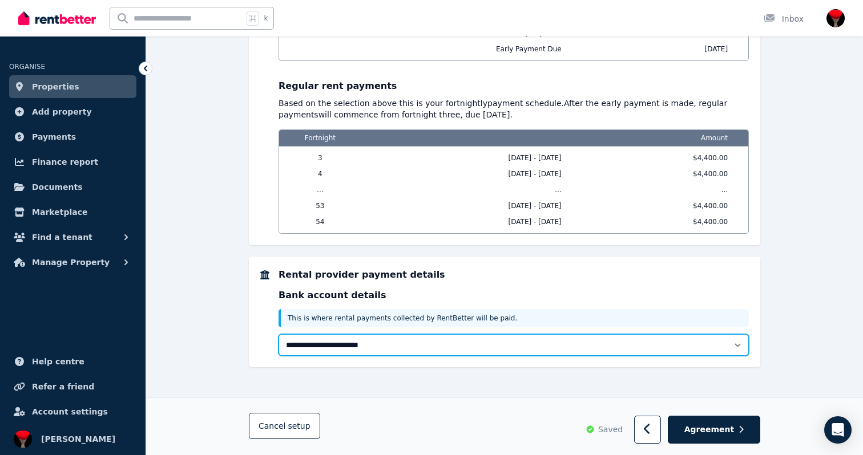
click at [405, 342] on select "**********" at bounding box center [513, 345] width 470 height 22
select select "**********"
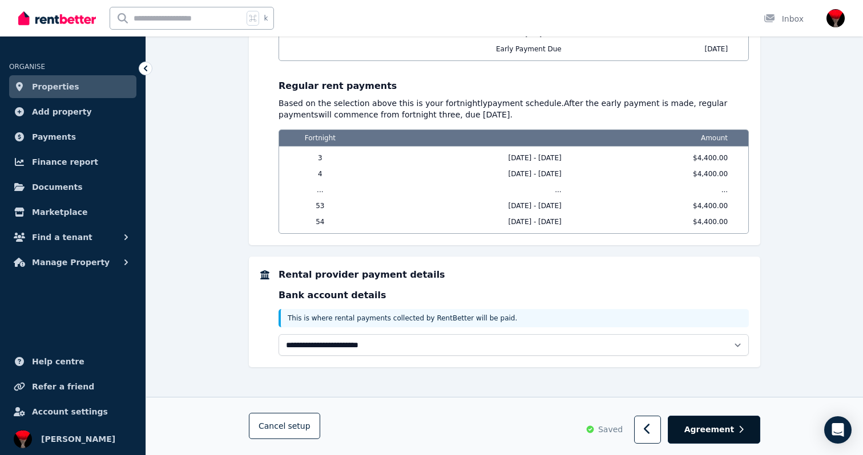
click at [721, 430] on span "Agreement" at bounding box center [709, 429] width 50 height 11
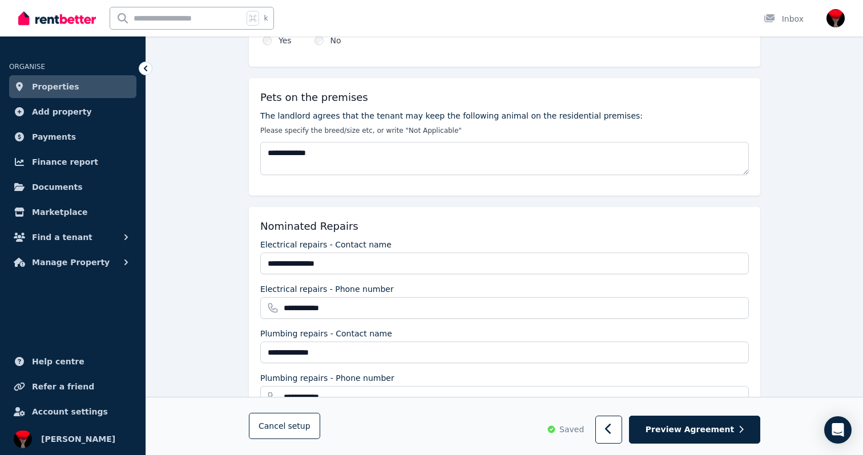
scroll to position [798, 0]
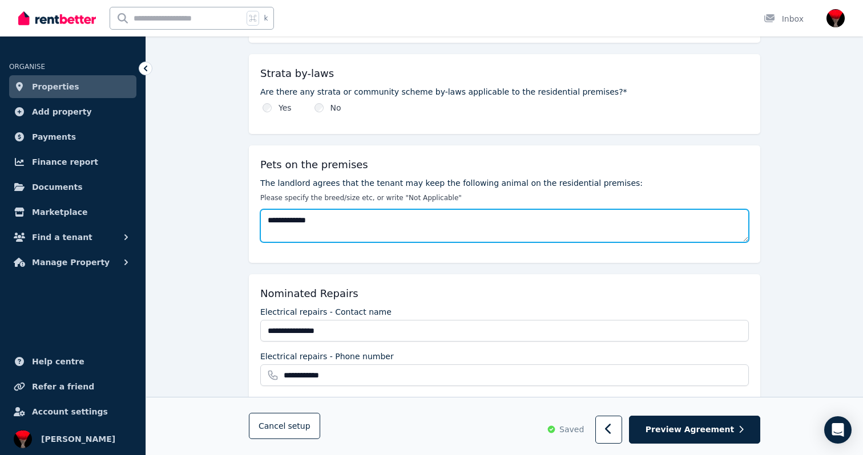
drag, startPoint x: 276, startPoint y: 209, endPoint x: 288, endPoint y: 209, distance: 12.0
click at [288, 209] on textarea "**********" at bounding box center [504, 225] width 488 height 33
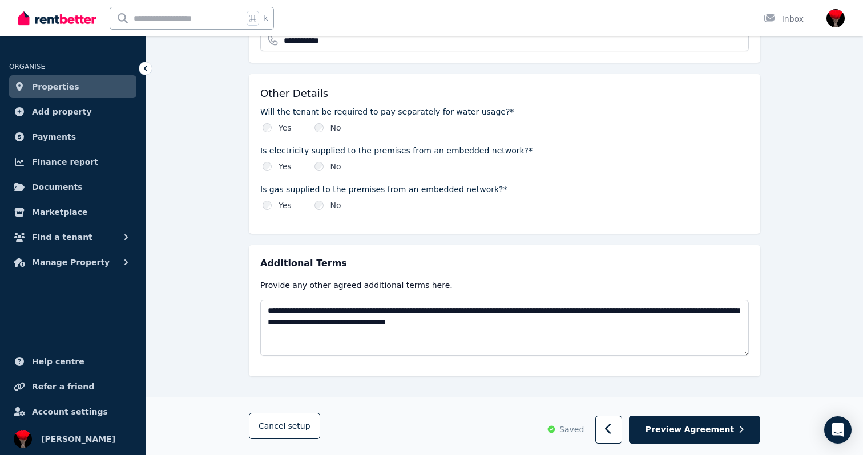
scroll to position [1310, 0]
type textarea "**********"
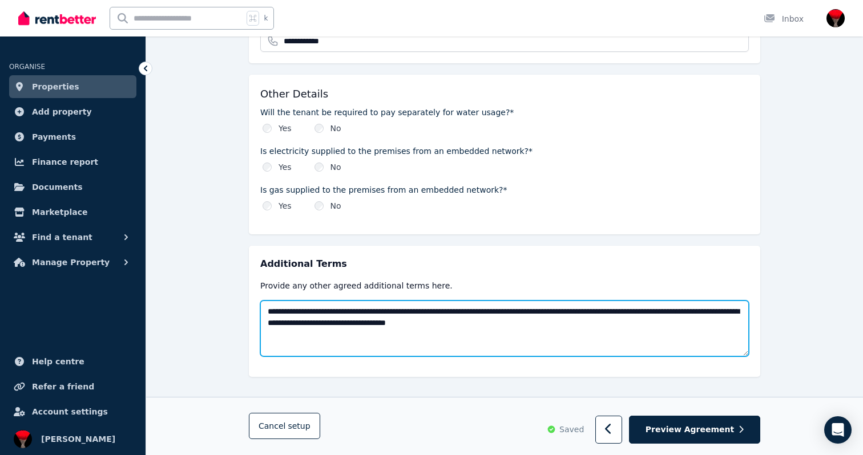
click at [603, 314] on textarea "**********" at bounding box center [504, 329] width 488 height 56
click at [369, 301] on textarea "**********" at bounding box center [504, 329] width 488 height 56
click at [475, 314] on textarea "**********" at bounding box center [504, 329] width 488 height 56
click at [680, 304] on textarea "**********" at bounding box center [504, 329] width 488 height 56
drag, startPoint x: 368, startPoint y: 299, endPoint x: 398, endPoint y: 297, distance: 29.7
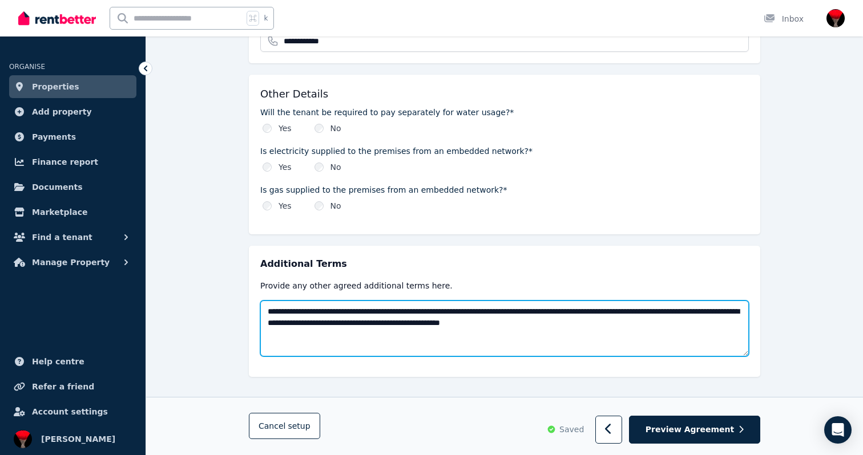
click at [398, 301] on textarea "**********" at bounding box center [504, 329] width 488 height 56
type textarea "**********"
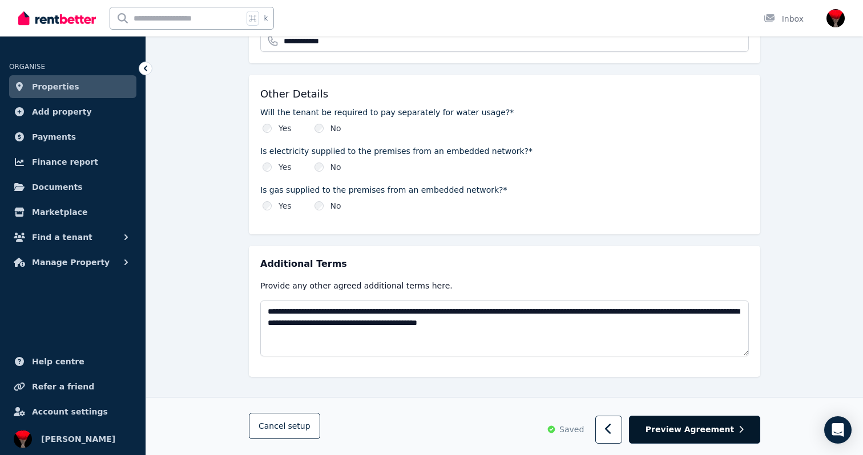
click at [695, 427] on span "Preview Agreement" at bounding box center [689, 429] width 88 height 11
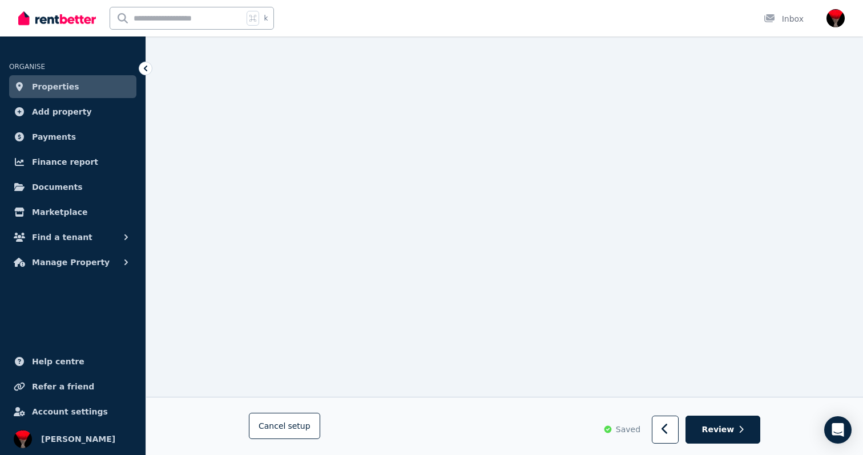
scroll to position [2820, 0]
click at [724, 424] on span "Review" at bounding box center [718, 429] width 33 height 11
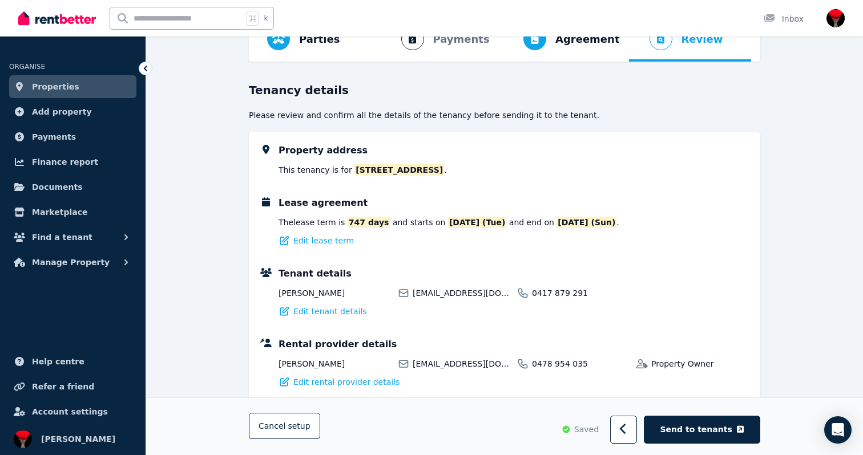
scroll to position [0, 0]
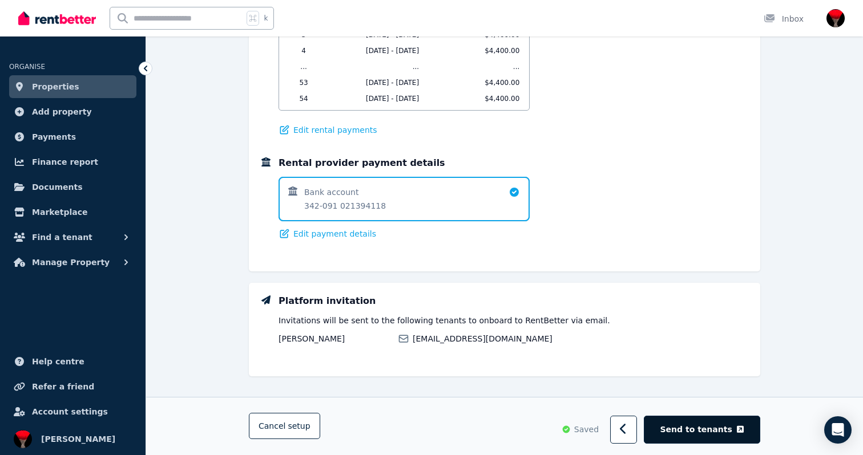
click at [699, 427] on span "Send to tenants" at bounding box center [696, 429] width 72 height 11
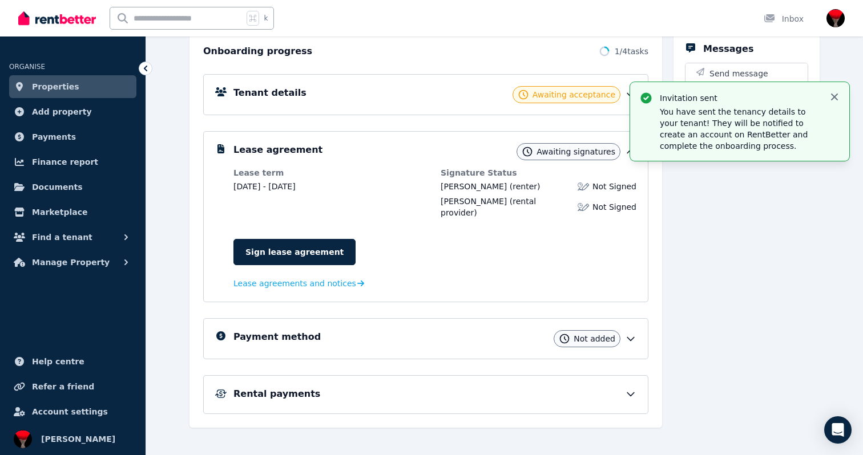
click at [834, 98] on icon "button" at bounding box center [834, 97] width 7 height 7
